Goal: Information Seeking & Learning: Learn about a topic

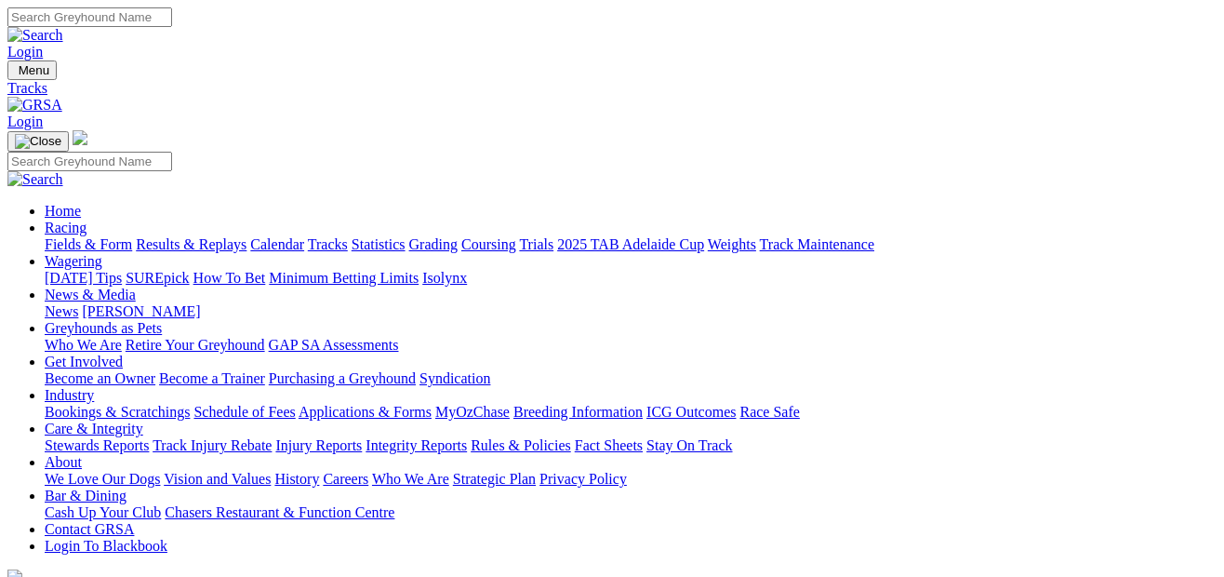
click at [65, 236] on link "Fields & Form" at bounding box center [88, 244] width 87 height 16
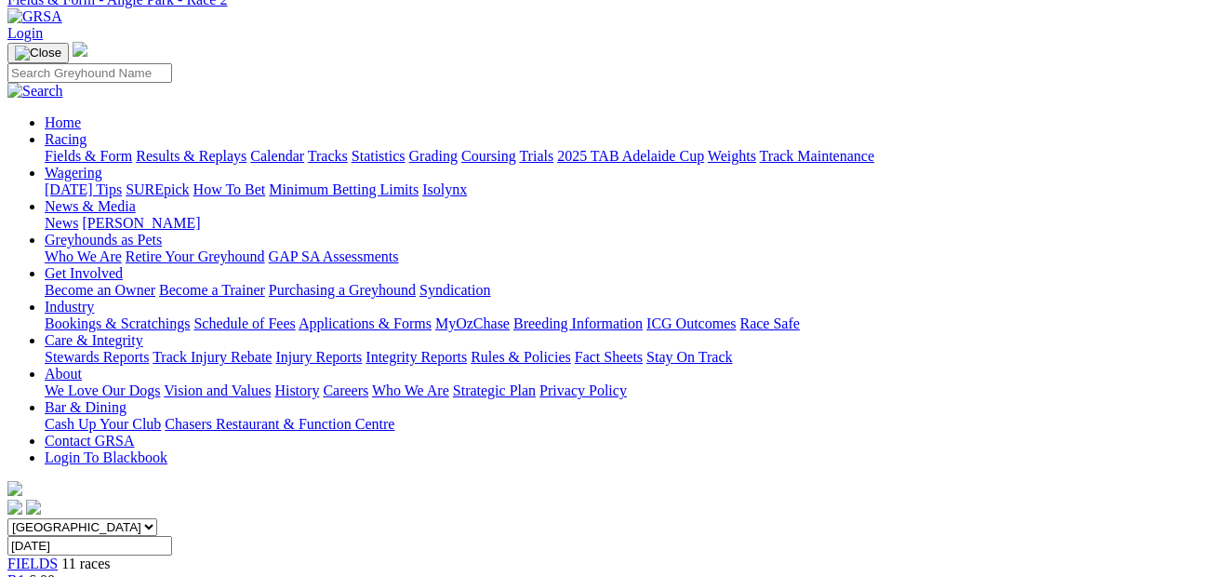
scroll to position [66, 0]
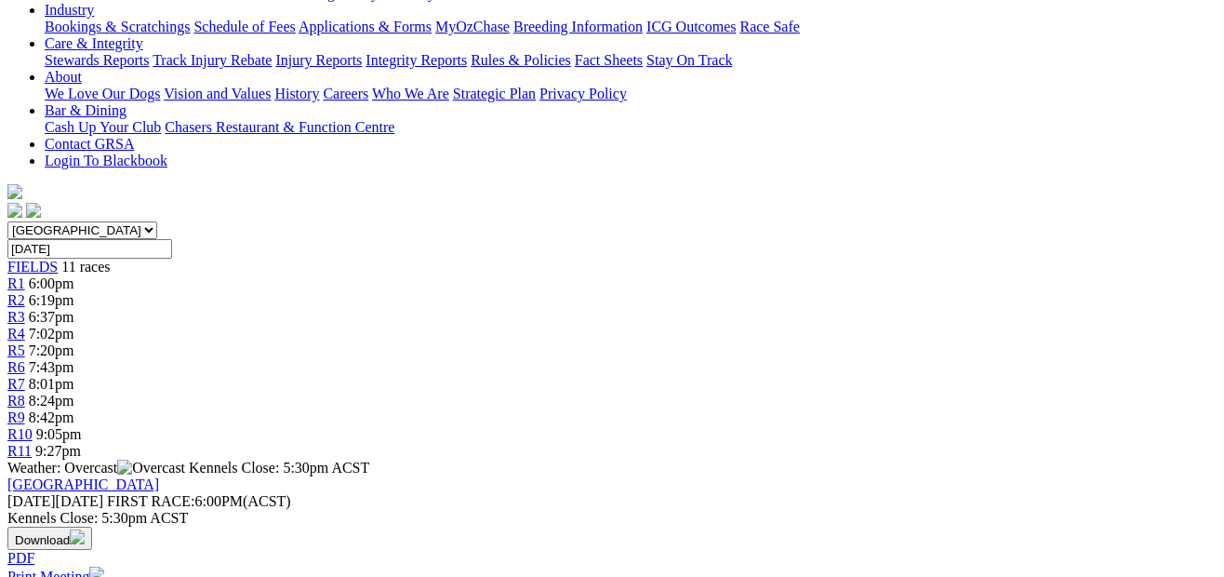
scroll to position [190, 0]
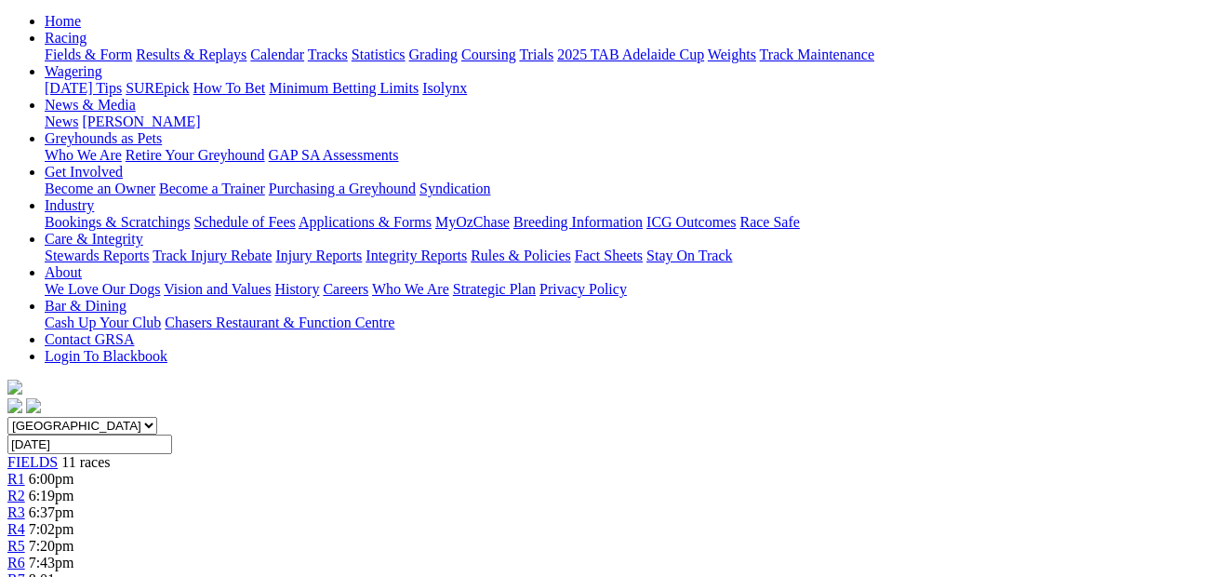
click at [459, 521] on div "R4 7:02pm" at bounding box center [611, 529] width 1209 height 17
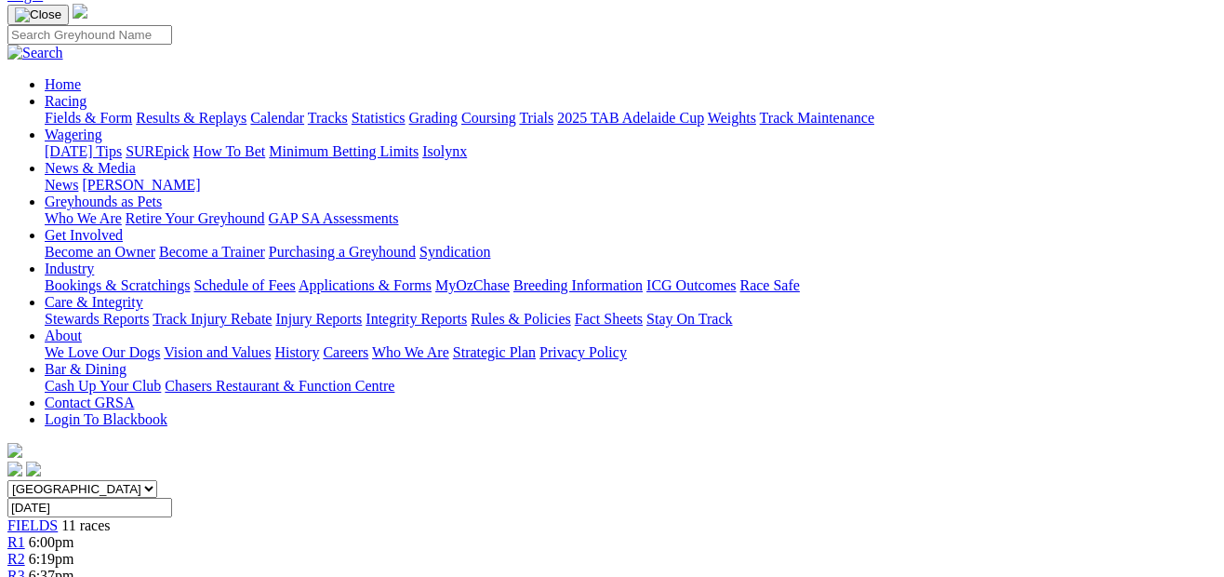
scroll to position [86, 0]
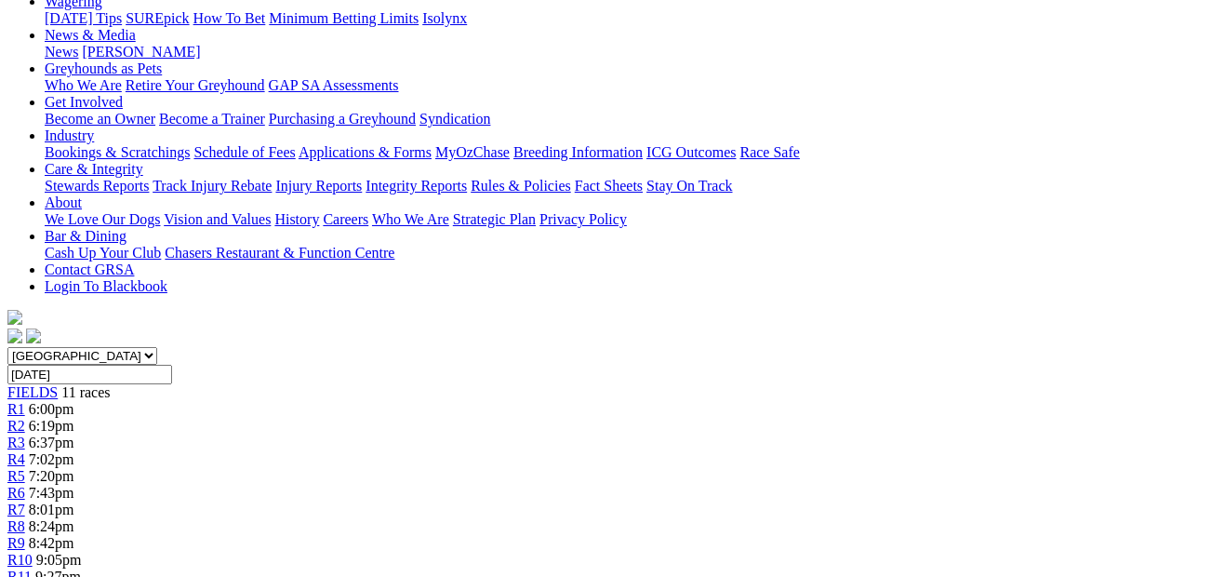
scroll to position [239, 0]
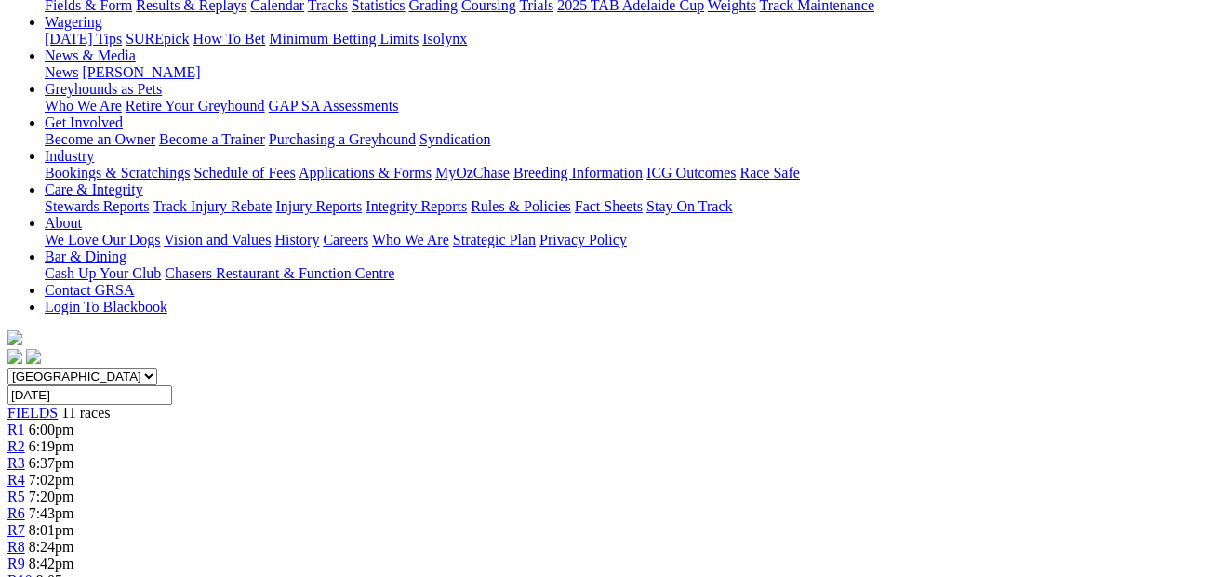
click at [74, 505] on span "7:43pm" at bounding box center [52, 513] width 46 height 16
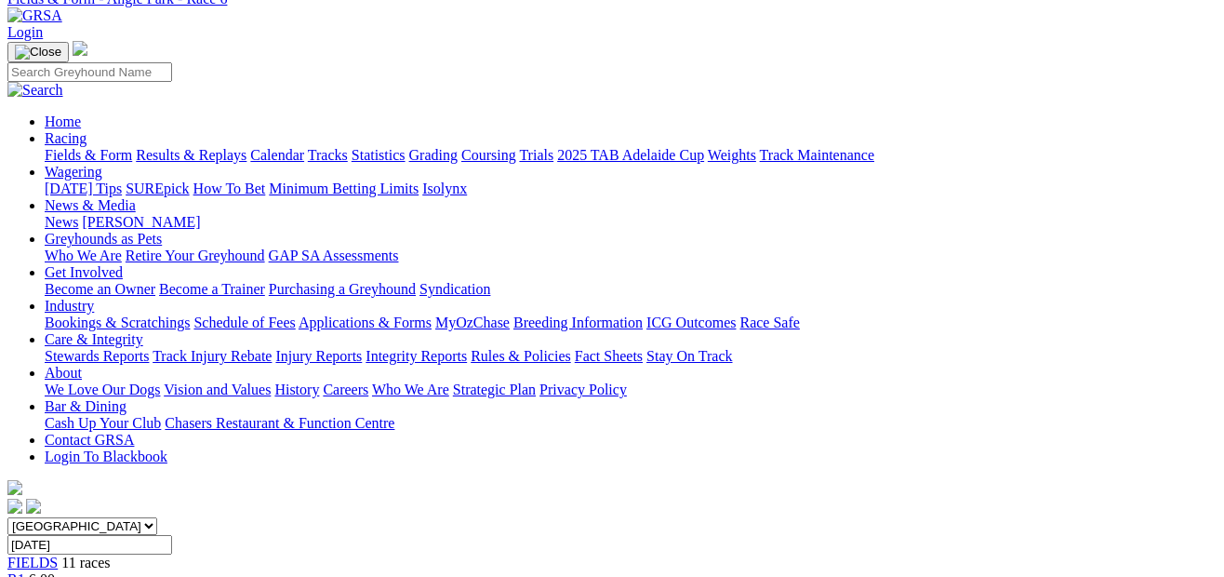
scroll to position [82, 0]
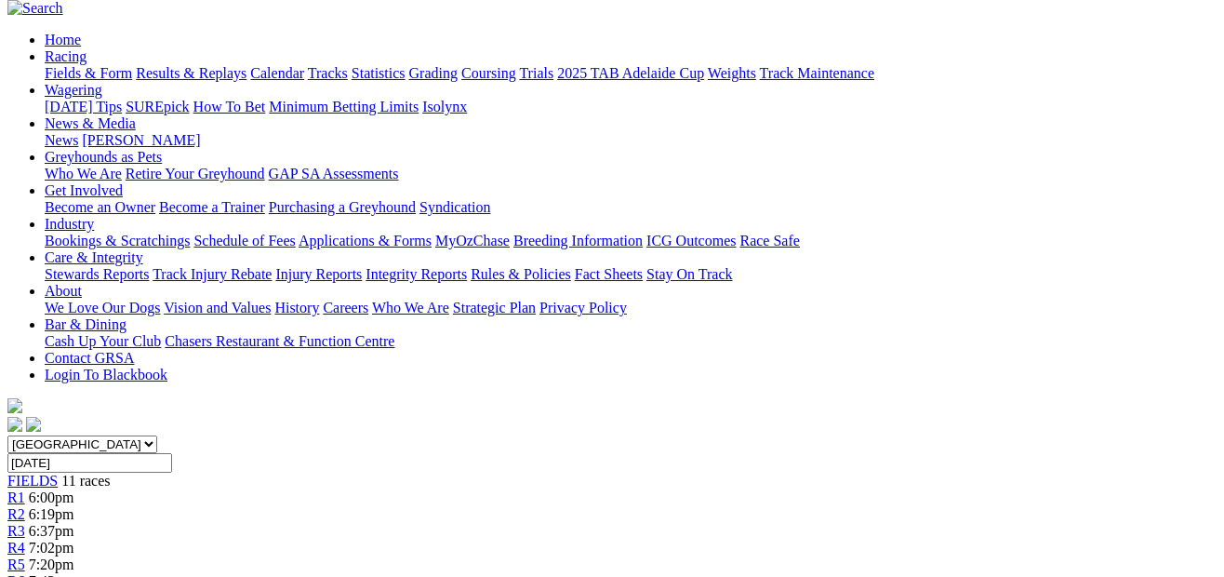
scroll to position [151, 0]
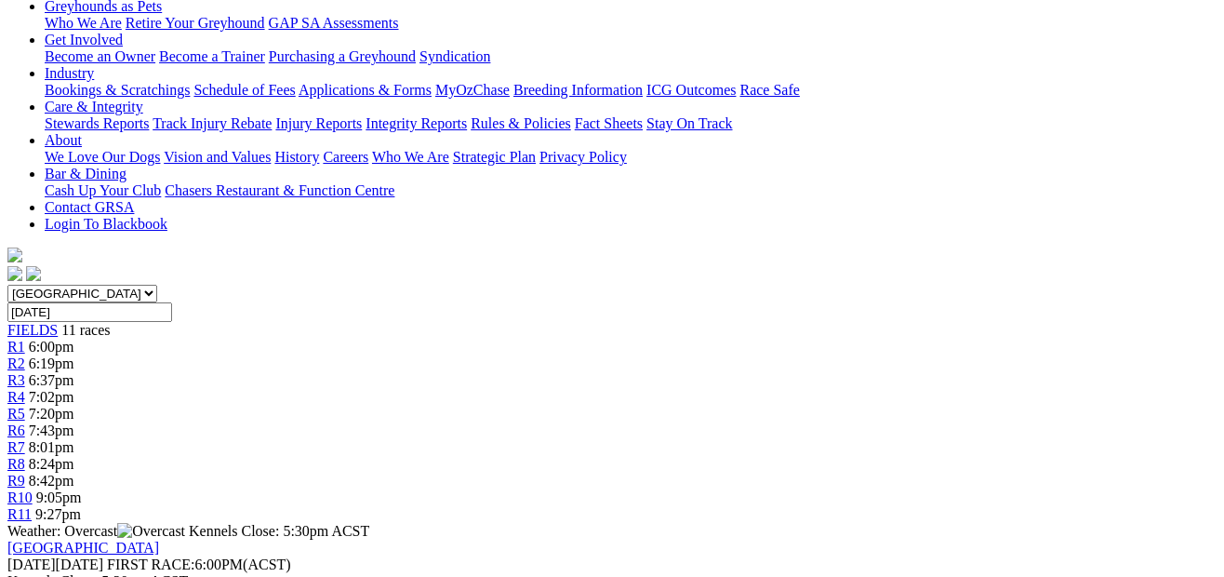
scroll to position [212, 0]
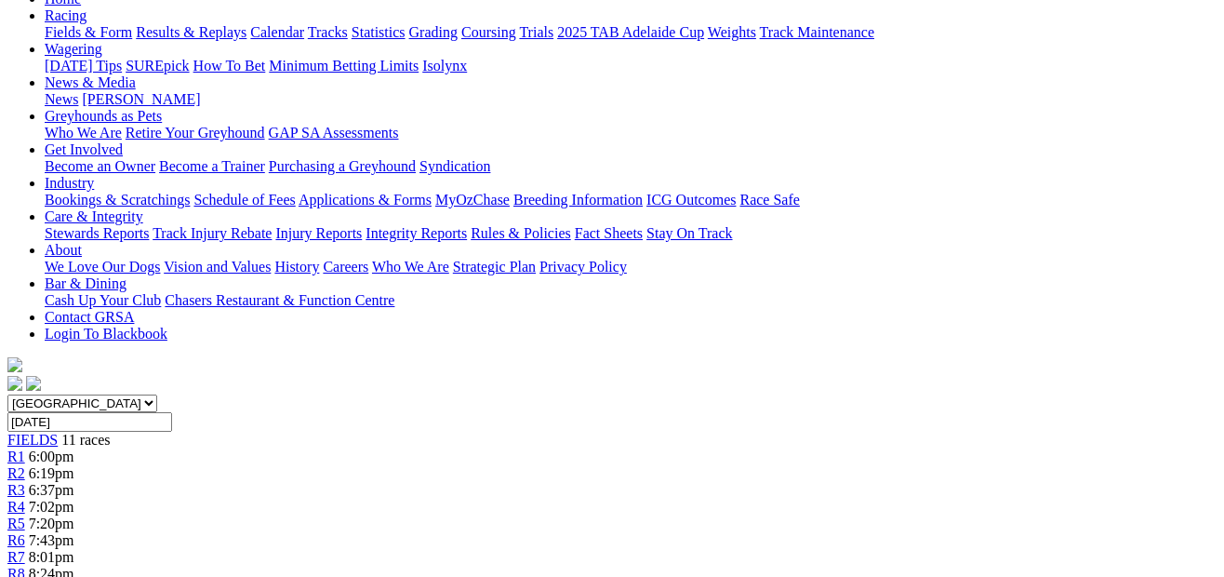
click at [25, 565] on link "R8" at bounding box center [16, 573] width 18 height 16
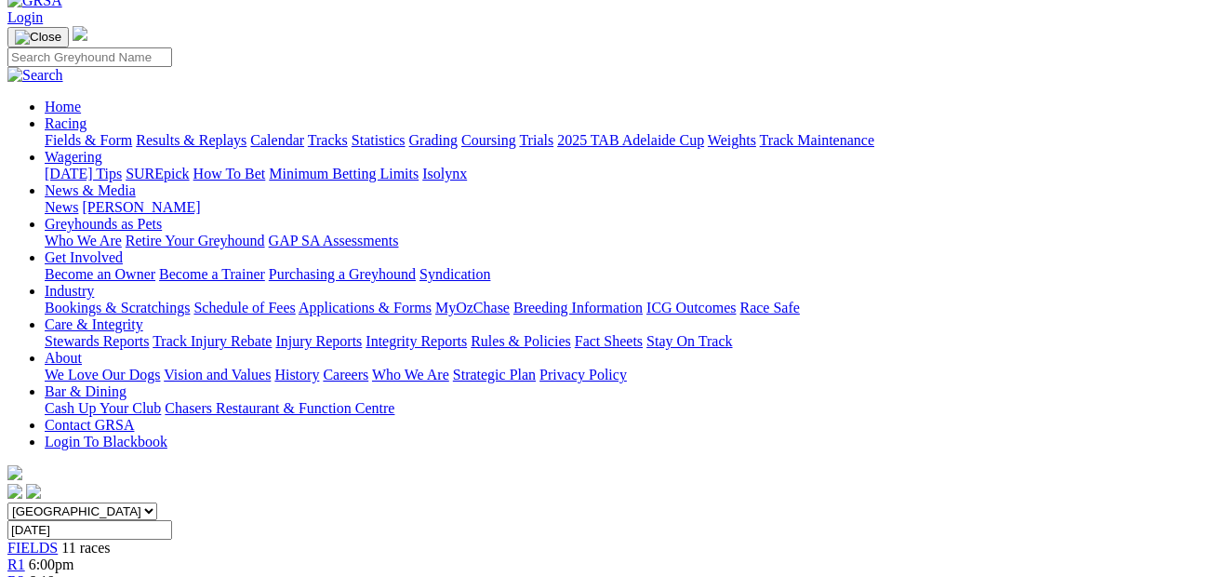
scroll to position [23, 0]
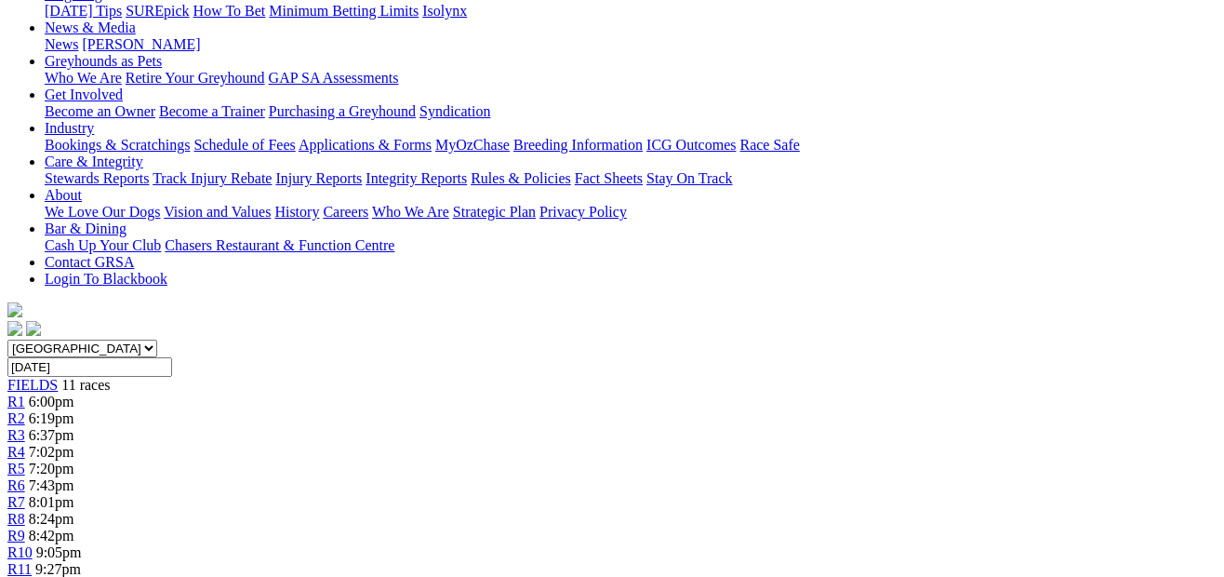
scroll to position [238, 0]
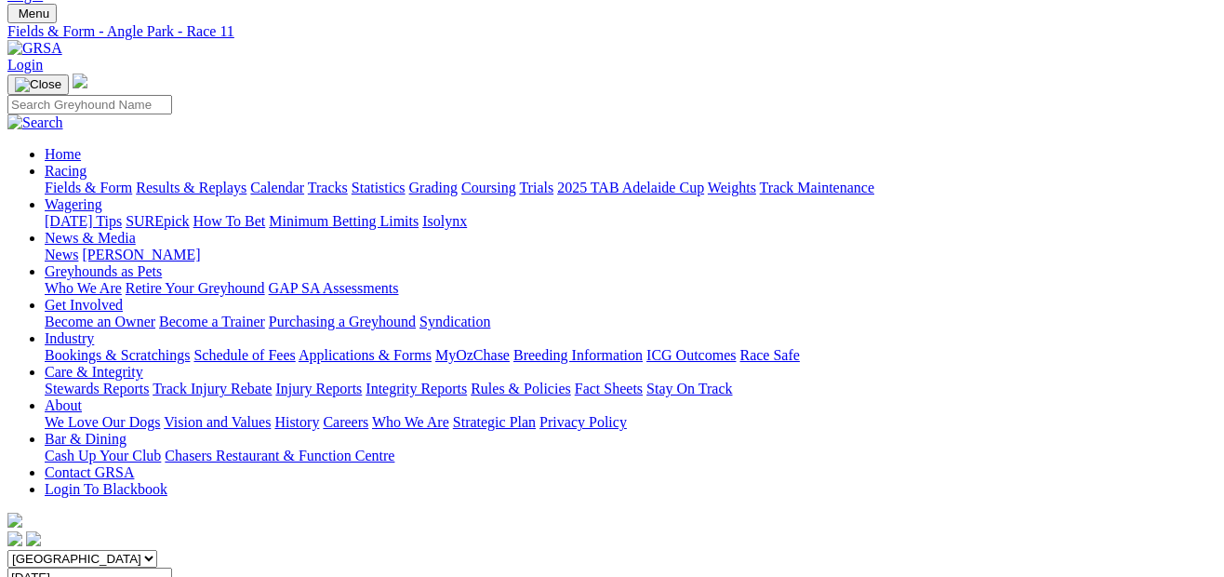
scroll to position [45, 0]
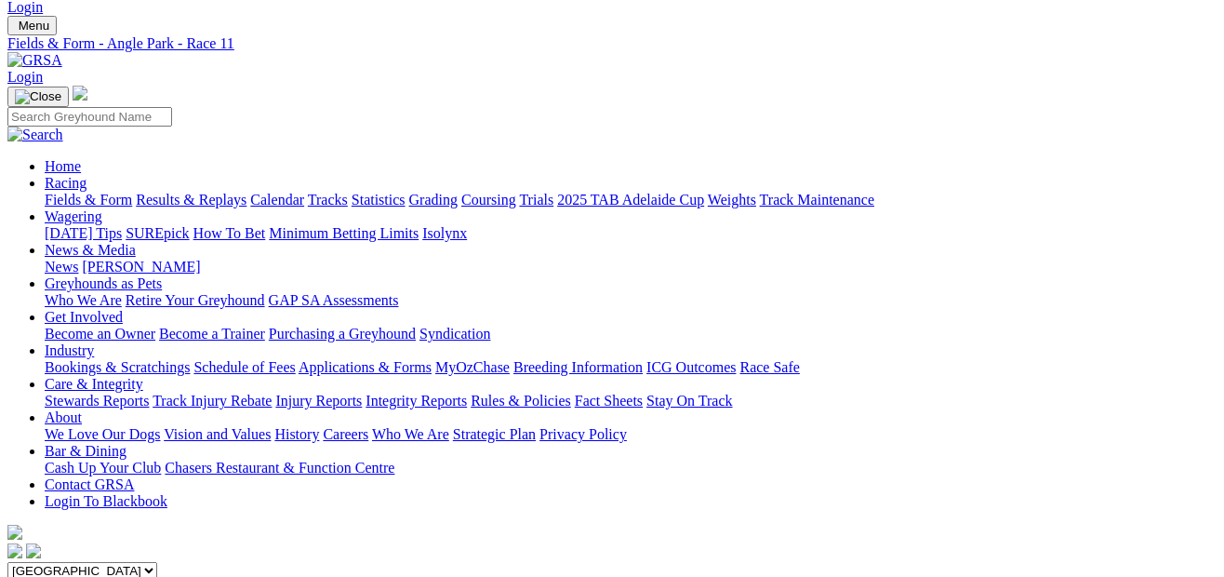
click at [157, 562] on select "South Australia New South Wales Northern Territory Queensland Tasmania Victoria…" at bounding box center [82, 571] width 150 height 18
select select "QLD"
click at [41, 562] on select "South Australia New South Wales Northern Territory Queensland Tasmania Victoria…" at bounding box center [82, 571] width 150 height 18
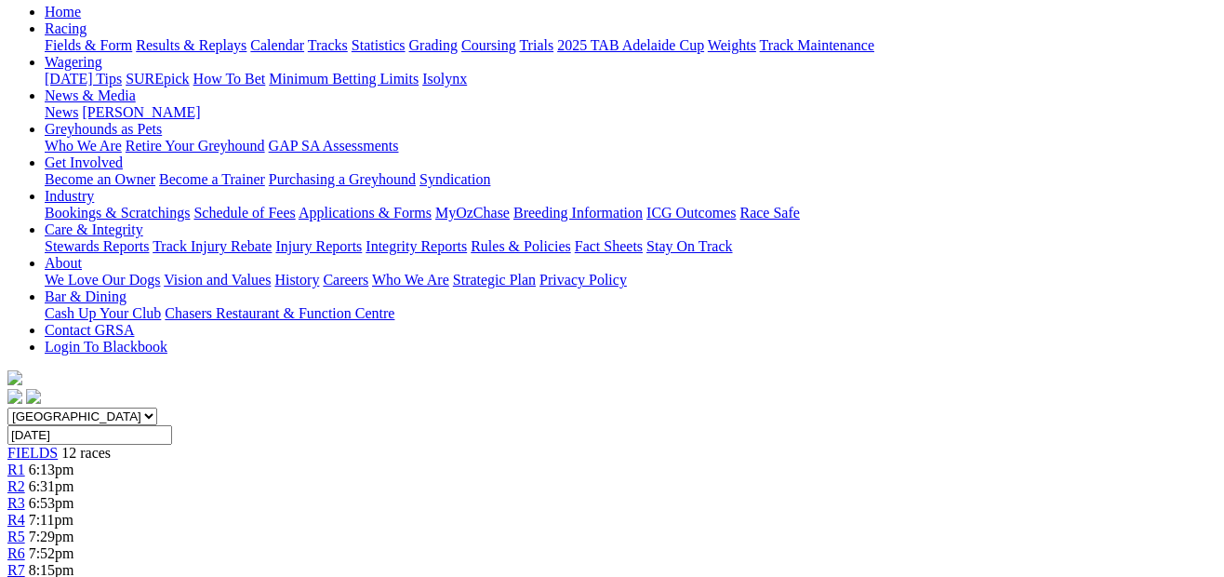
scroll to position [192, 0]
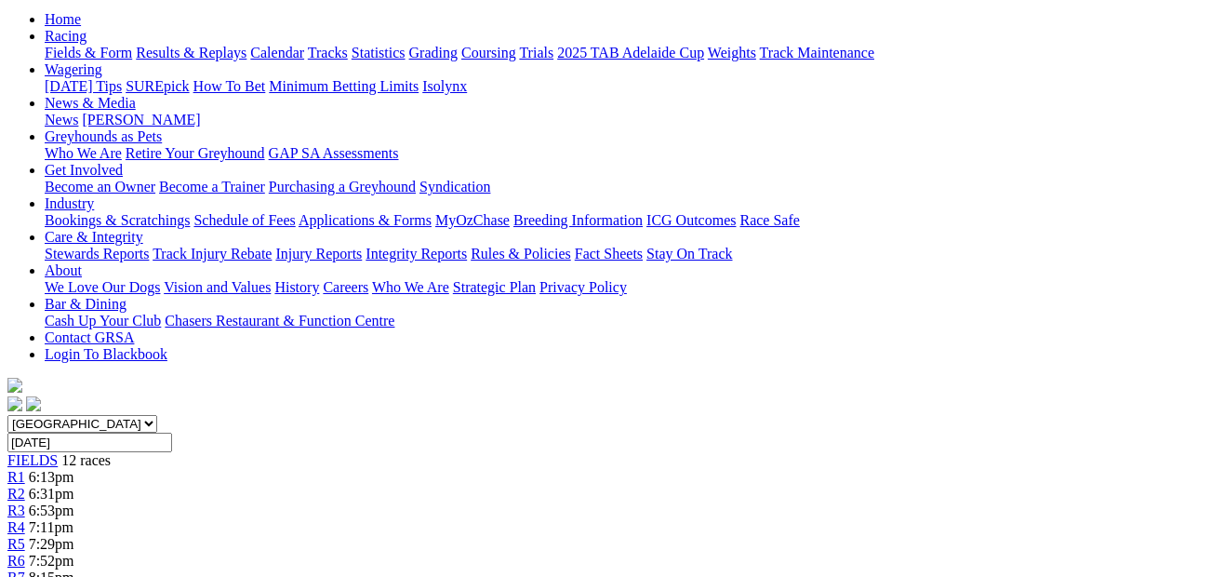
click at [374, 502] on div "R3 6:53pm" at bounding box center [611, 510] width 1209 height 17
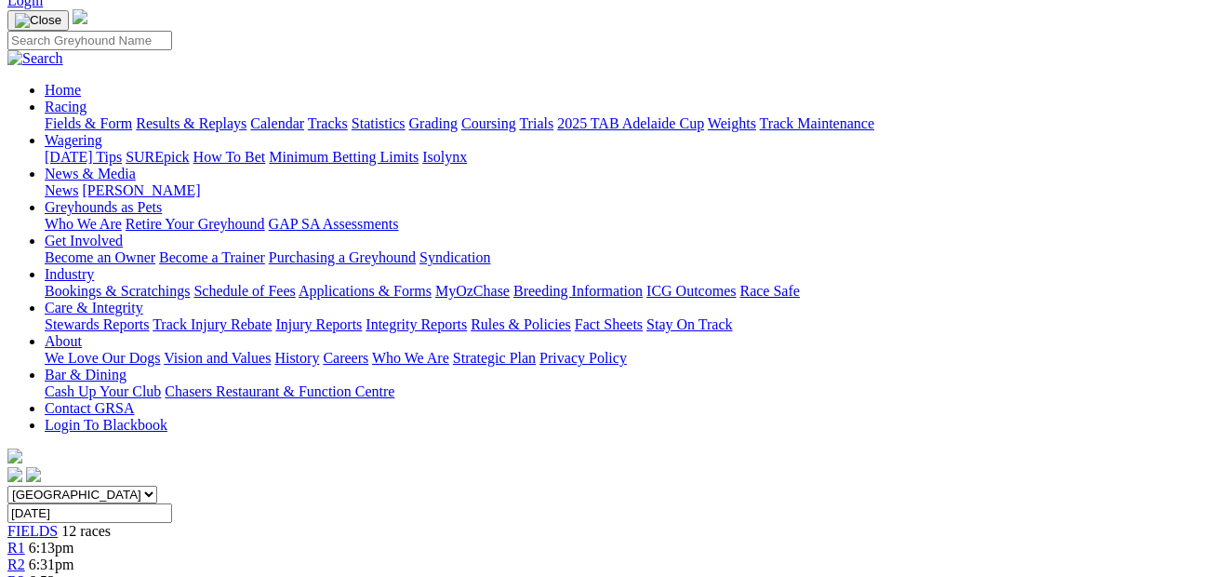
scroll to position [114, 0]
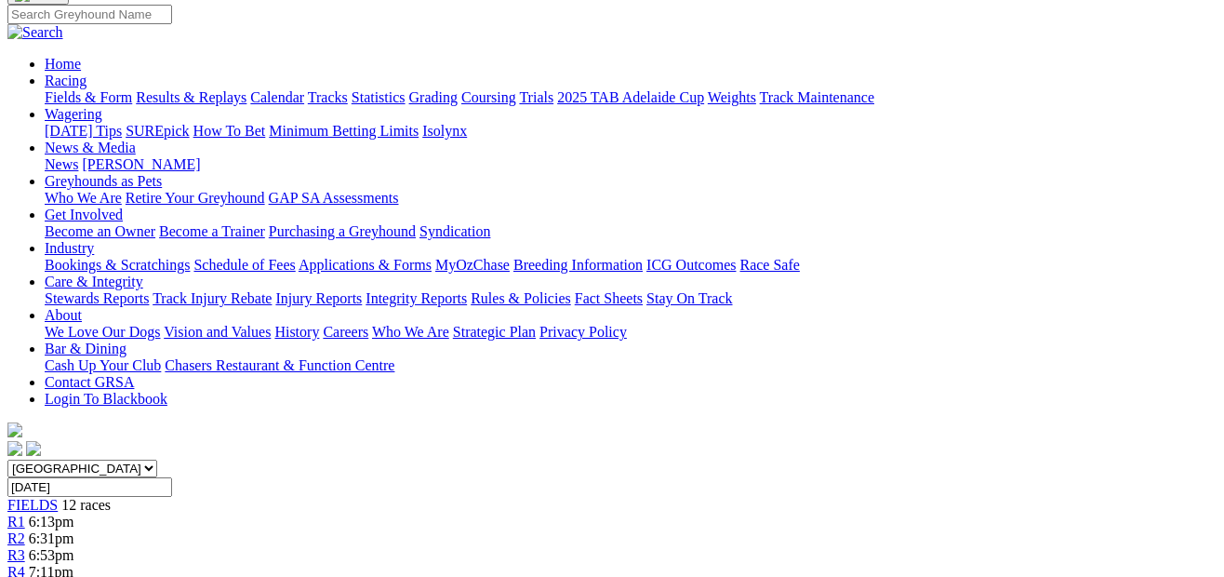
scroll to position [96, 0]
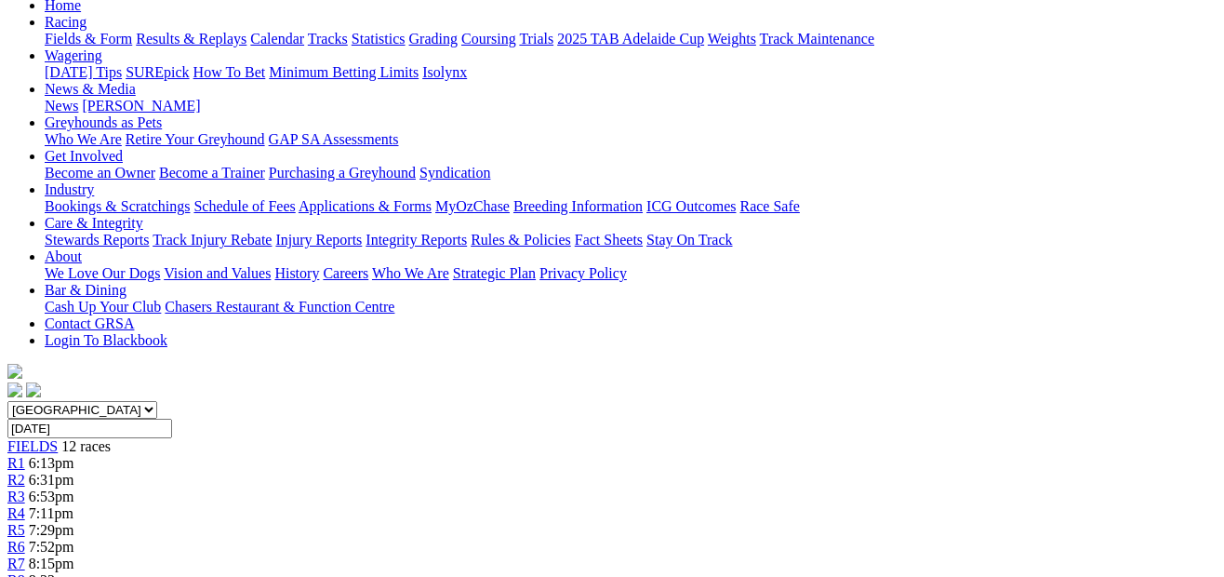
scroll to position [197, 0]
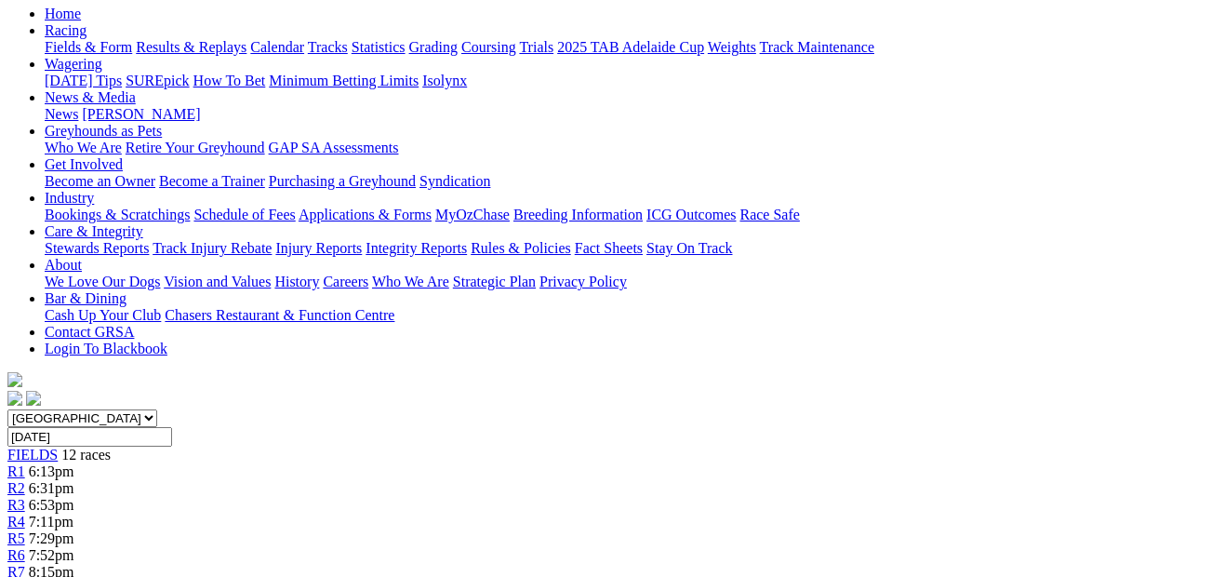
click at [25, 576] on span "R8" at bounding box center [16, 588] width 18 height 16
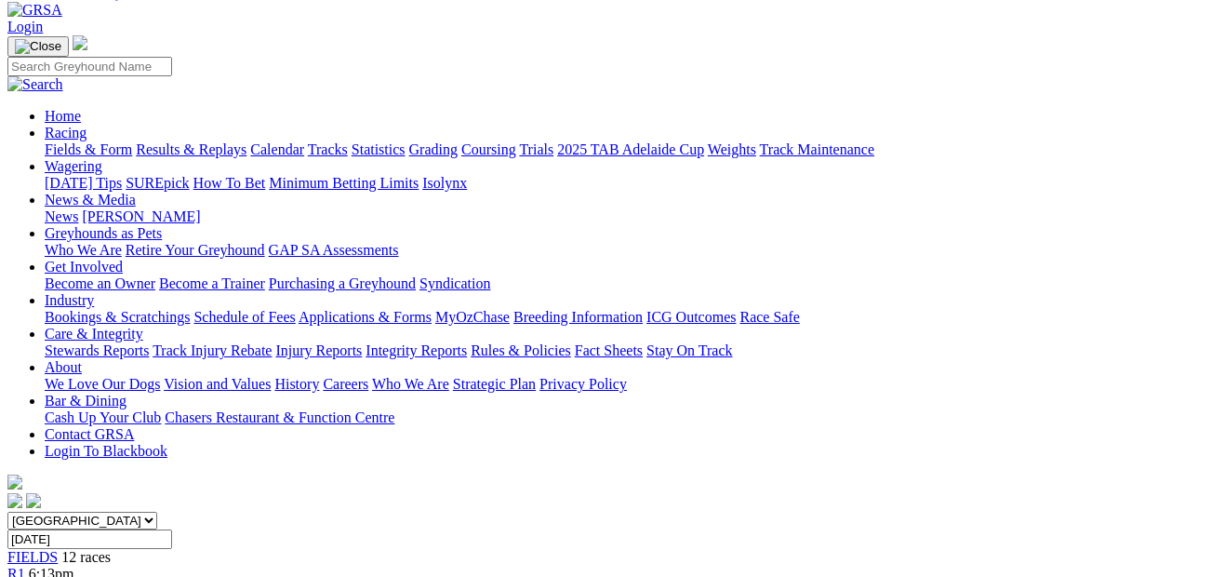
scroll to position [86, 0]
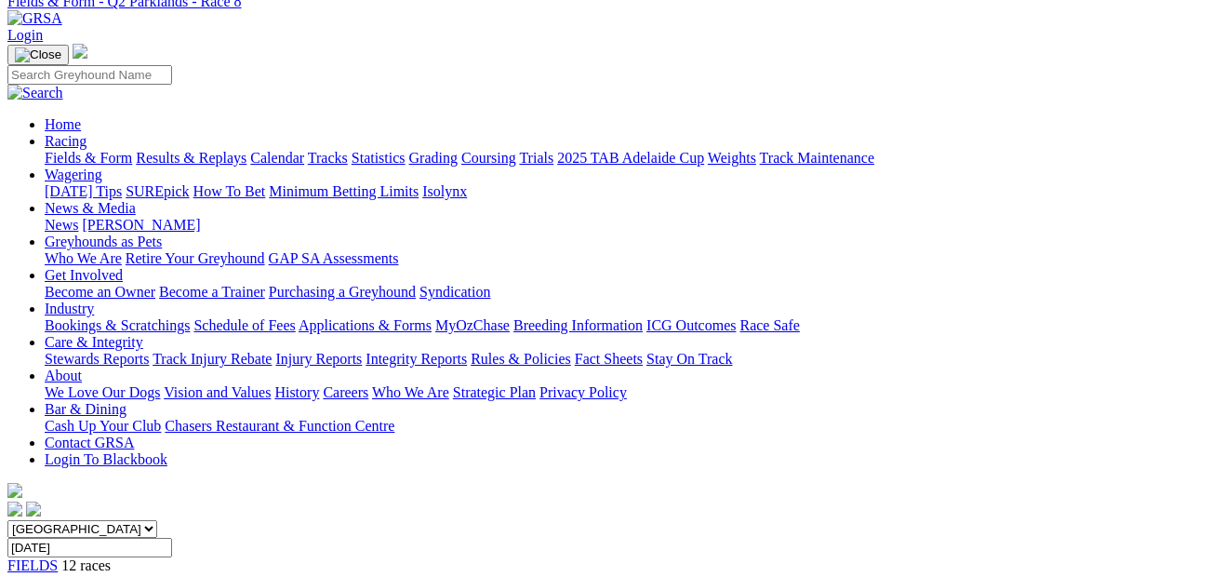
click at [157, 520] on select "South Australia New South Wales Northern Territory Queensland Tasmania Victoria…" at bounding box center [82, 529] width 150 height 18
select select "NSW"
click at [41, 520] on select "South Australia New South Wales Northern Territory Queensland Tasmania Victoria…" at bounding box center [82, 529] width 150 height 18
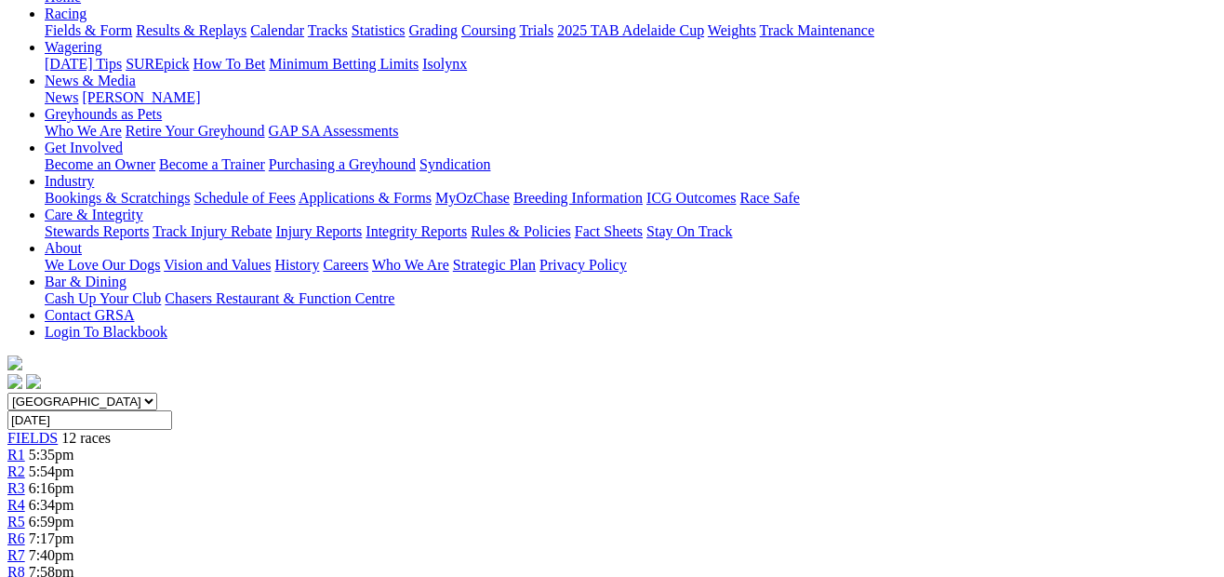
scroll to position [206, 0]
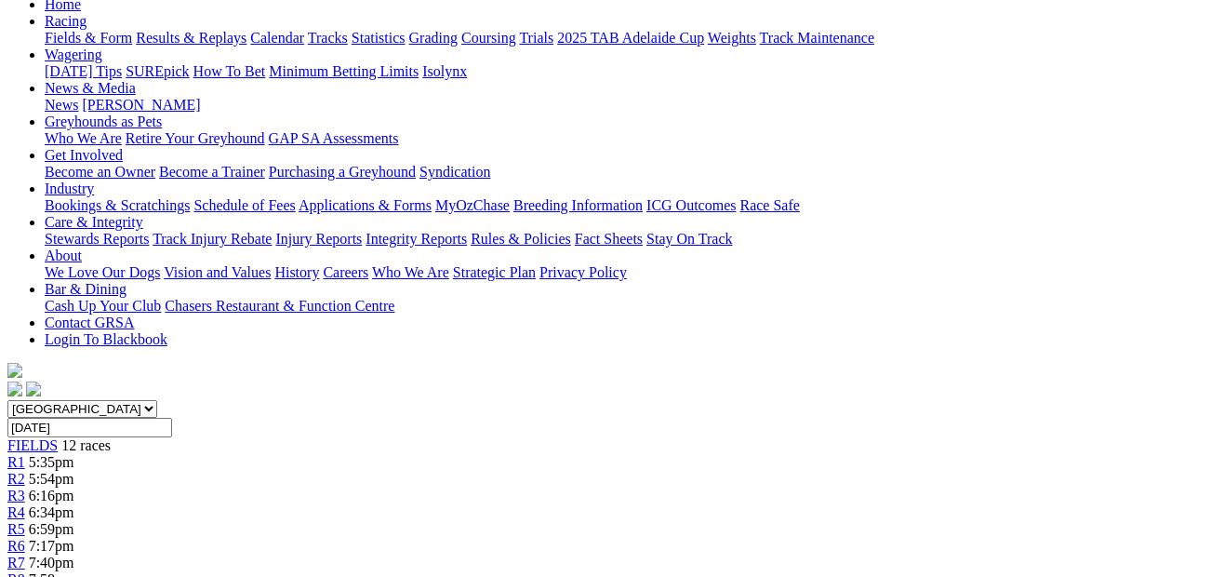
click at [74, 471] on span "5:54pm" at bounding box center [52, 479] width 46 height 16
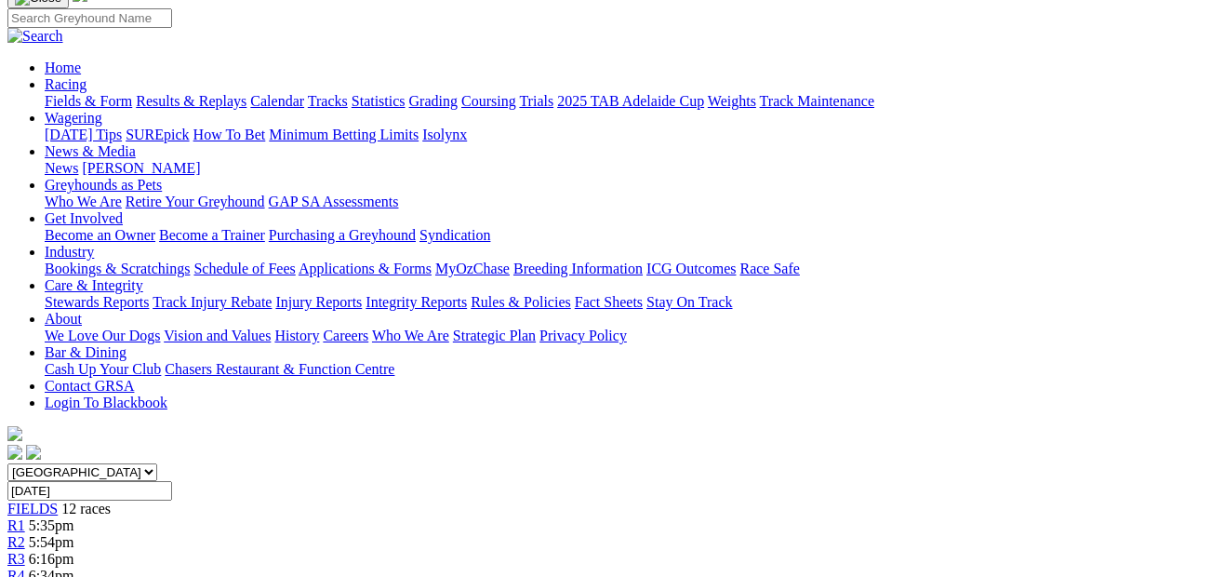
scroll to position [55, 0]
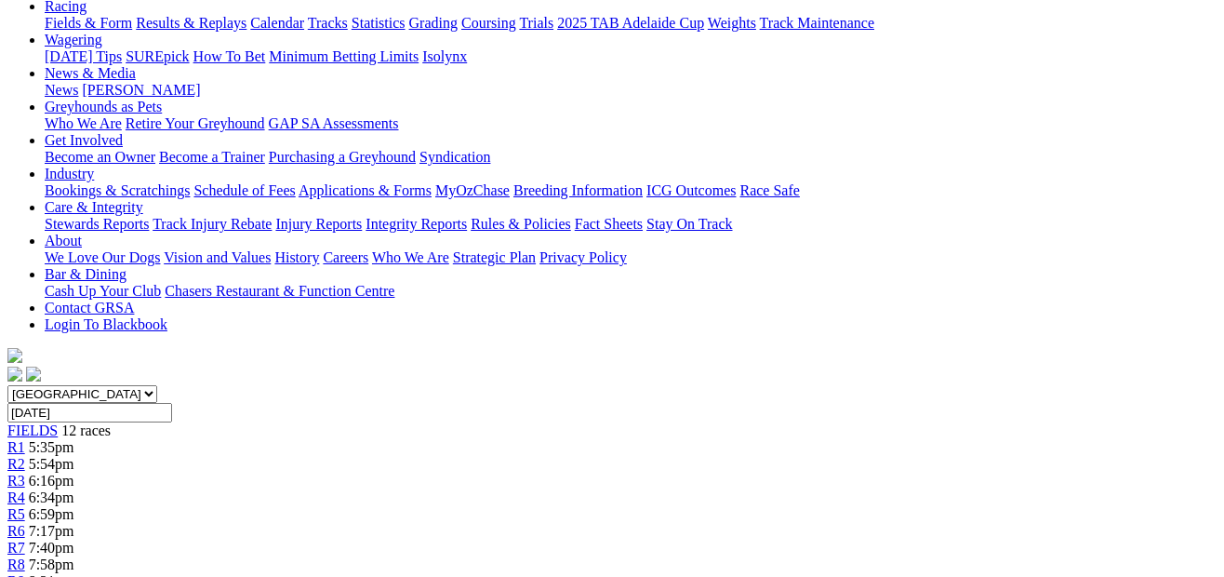
scroll to position [140, 0]
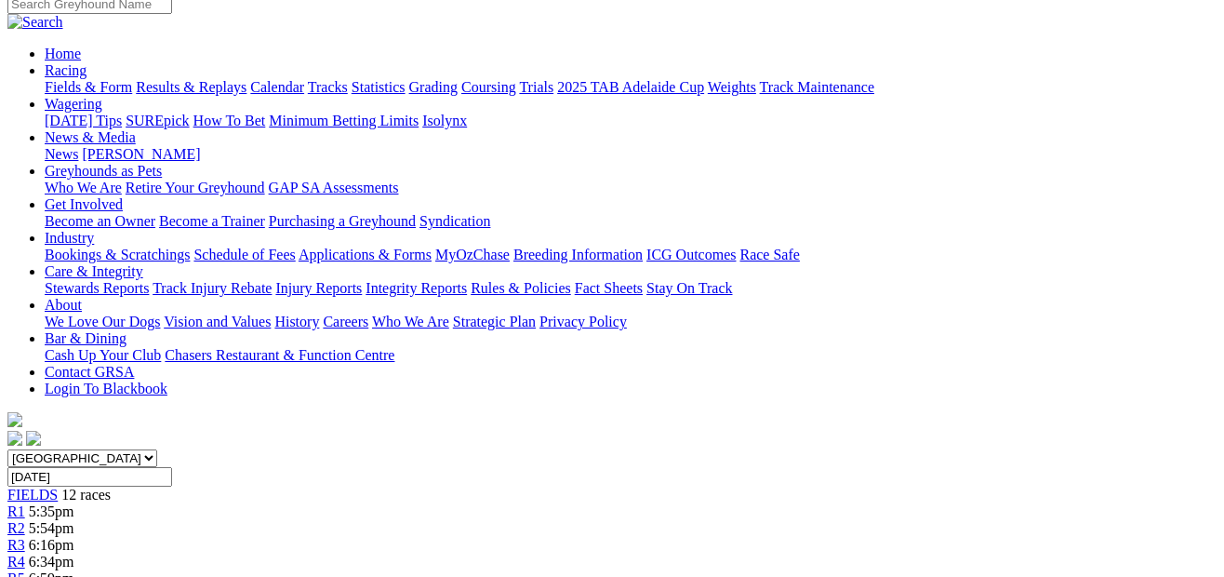
scroll to position [137, 0]
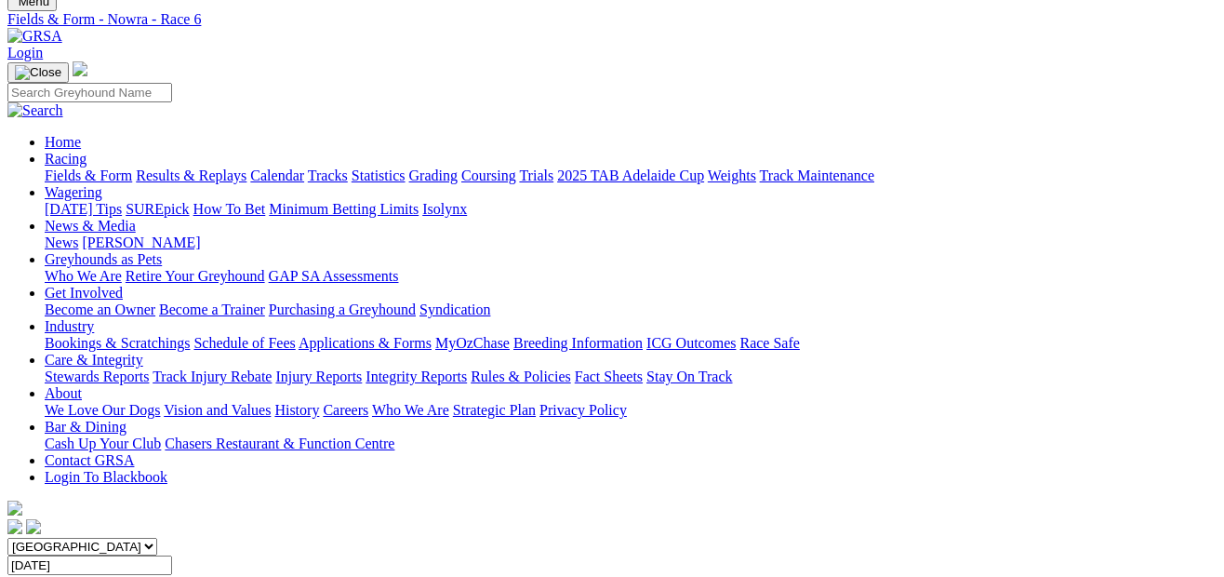
scroll to position [61, 0]
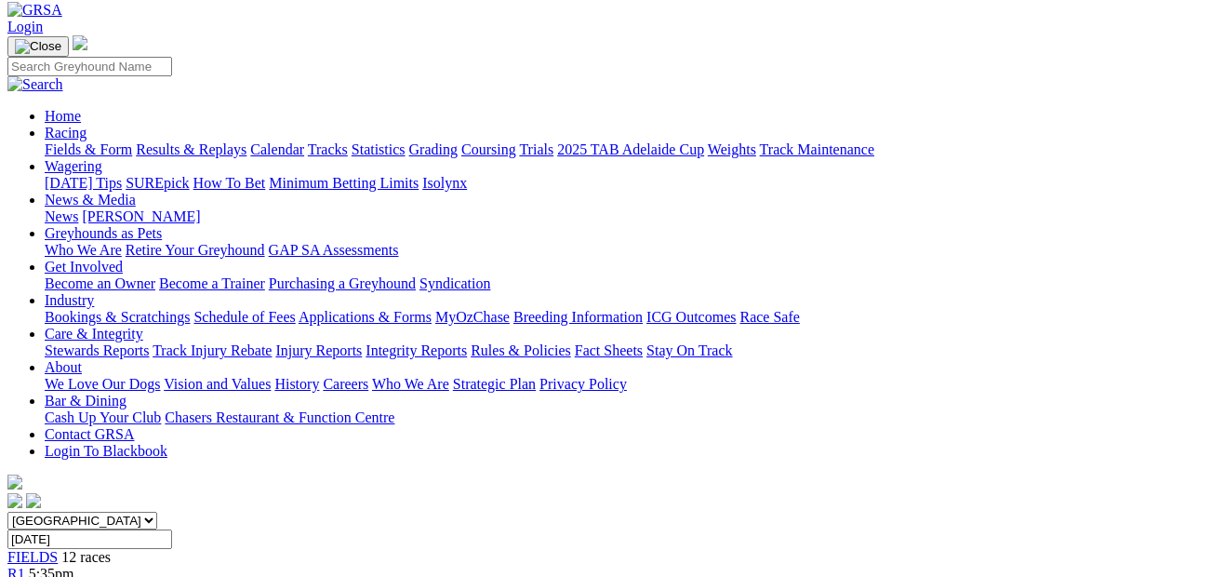
scroll to position [39, 0]
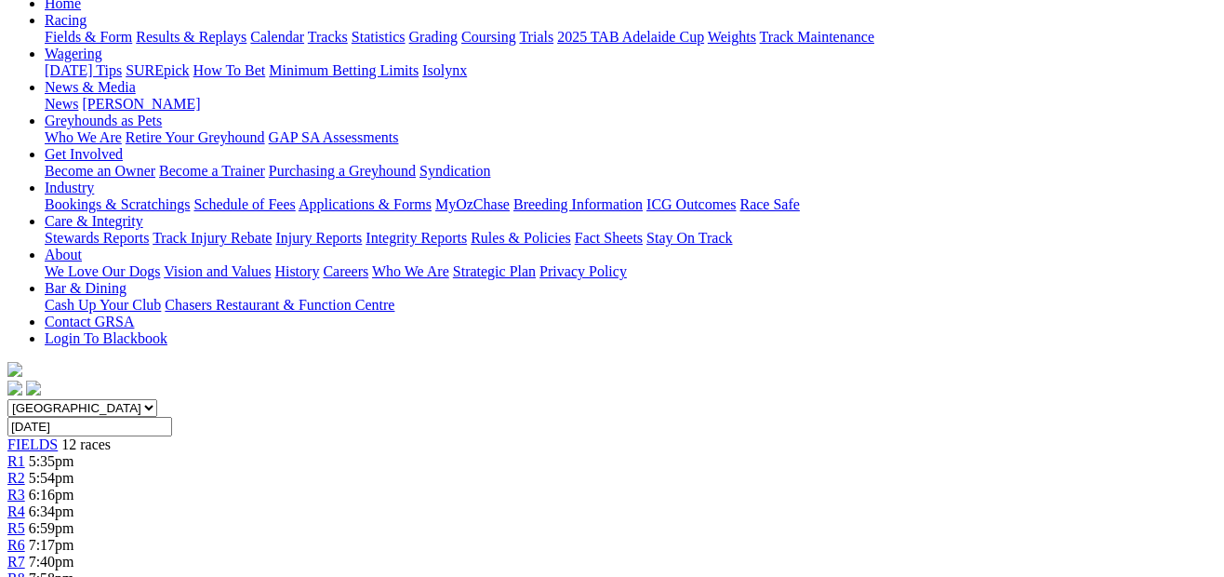
scroll to position [200, 0]
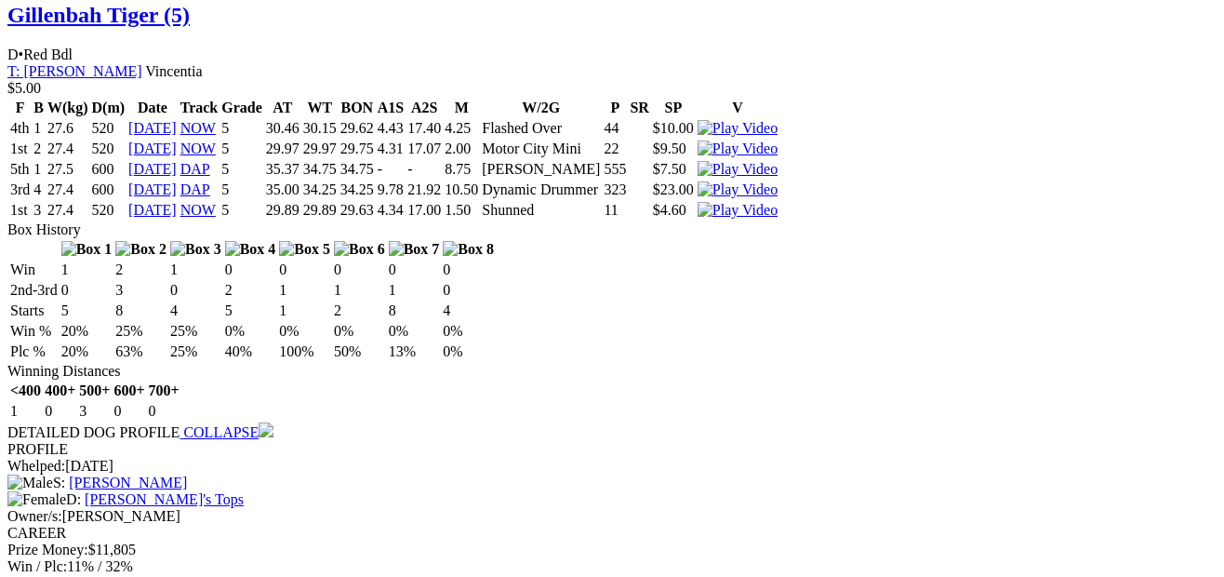
scroll to position [2031, 0]
